Goal: Task Accomplishment & Management: Manage account settings

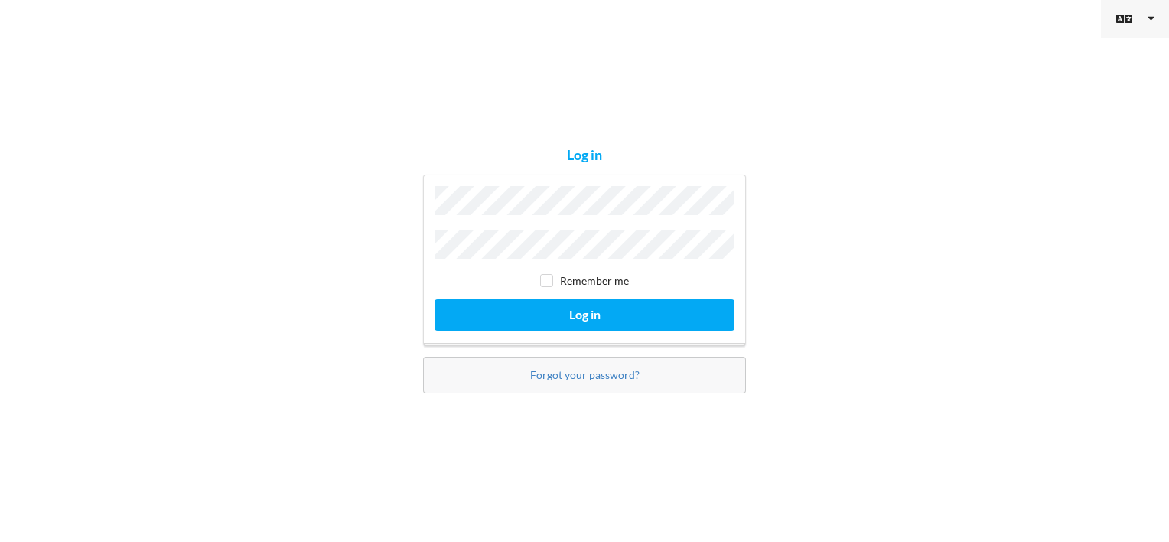
click at [1150, 18] on icon at bounding box center [1150, 18] width 7 height 11
click at [961, 36] on div "English Danish" at bounding box center [584, 18] width 1169 height 37
click at [1116, 17] on icon at bounding box center [1123, 18] width 15 height 13
click at [1029, 41] on div "Log in Remember me Log in Forgot your password?" at bounding box center [584, 271] width 1169 height 542
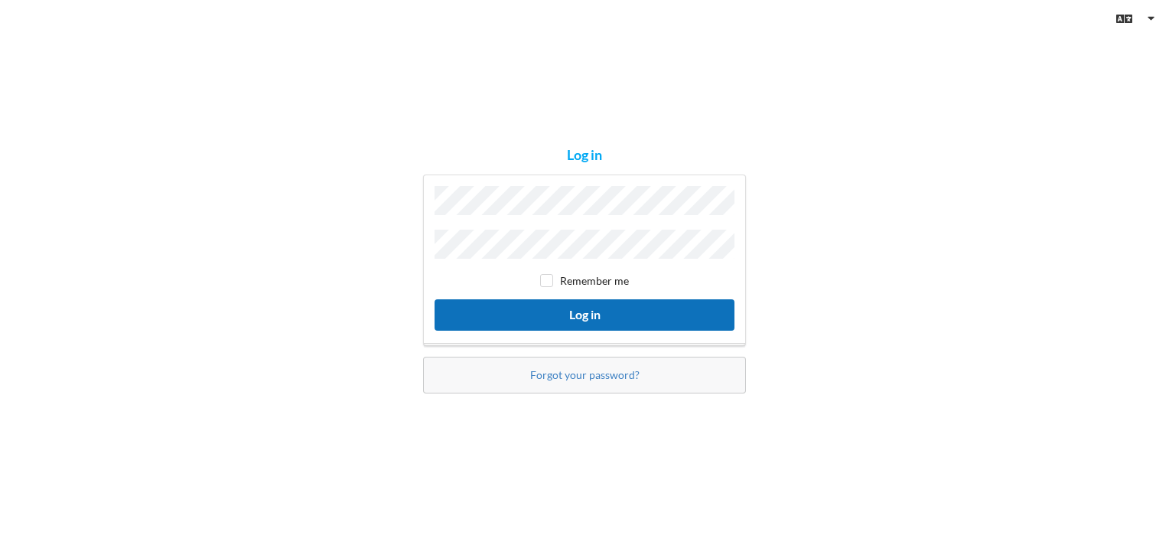
click at [585, 313] on button "Log in" at bounding box center [584, 314] width 300 height 31
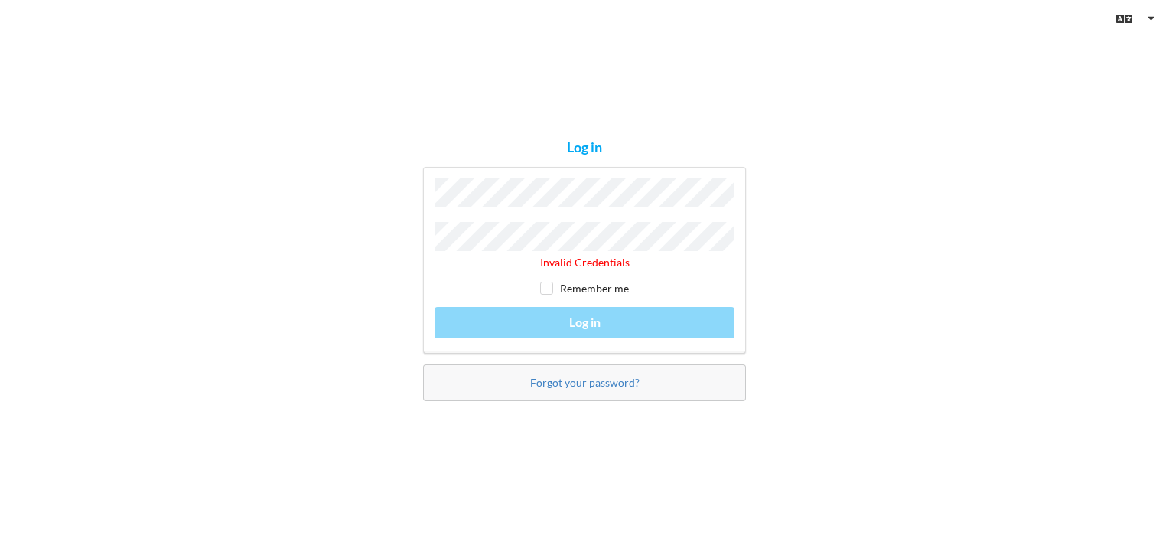
click at [923, 206] on div "Log in Invalid Credentials Remember me Log in Forgot your password?" at bounding box center [584, 271] width 1169 height 542
click at [416, 46] on div "Log in Invalid Credentials Remember me Log in Forgot your password?" at bounding box center [584, 271] width 1169 height 542
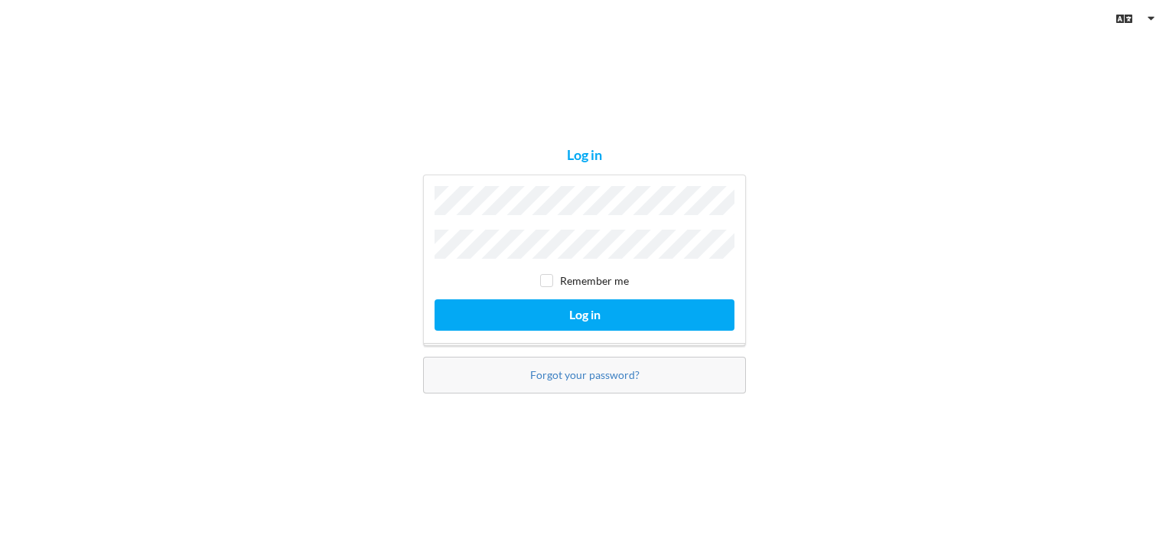
click at [506, 121] on div "Log in Remember me Log in Forgot your password?" at bounding box center [584, 271] width 1169 height 542
